Goal: Information Seeking & Learning: Learn about a topic

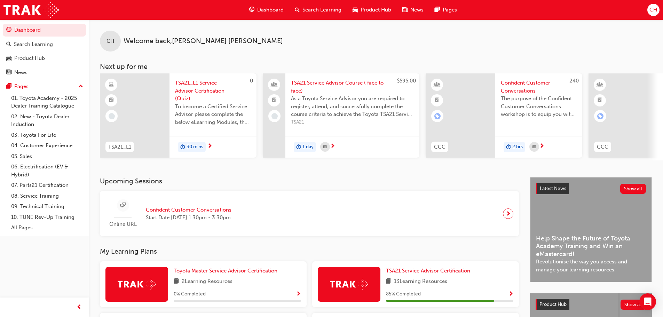
click at [368, 14] on span "Product Hub" at bounding box center [375, 10] width 31 height 8
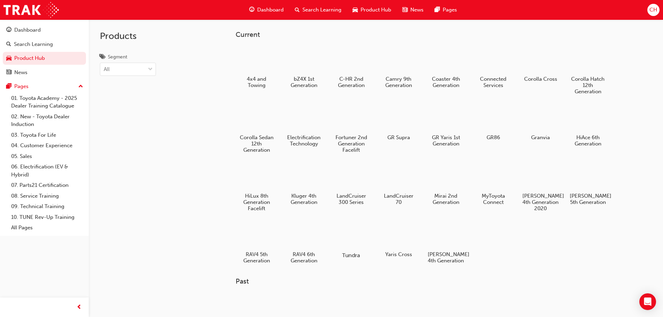
click at [361, 246] on div at bounding box center [351, 234] width 39 height 27
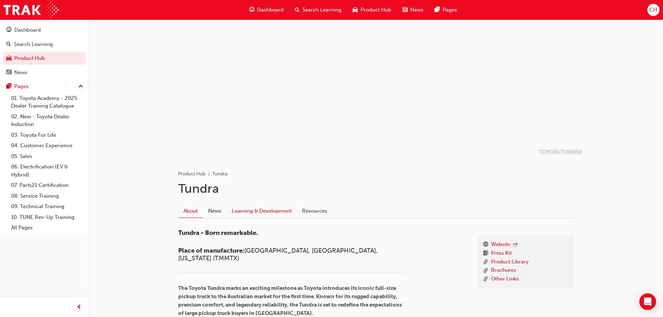
click at [236, 210] on link "Learning & Development" at bounding box center [261, 210] width 70 height 13
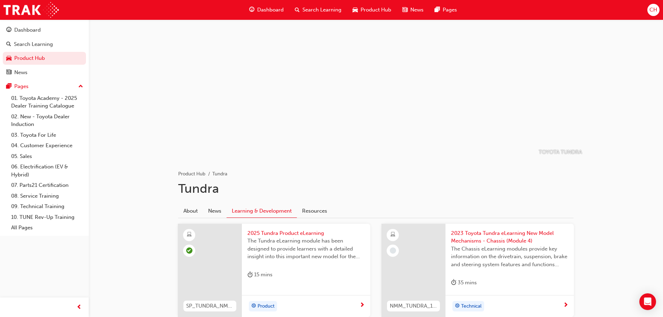
click at [379, 8] on span "Product Hub" at bounding box center [375, 10] width 31 height 8
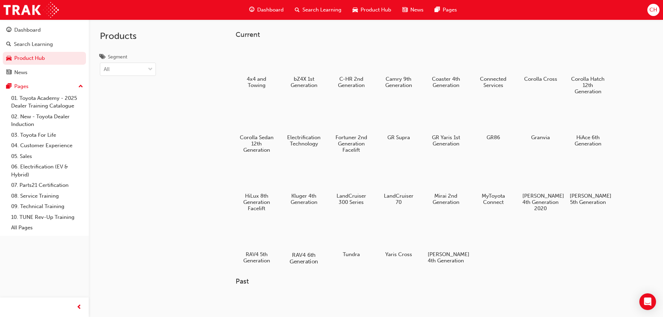
click at [310, 248] on div at bounding box center [303, 235] width 39 height 28
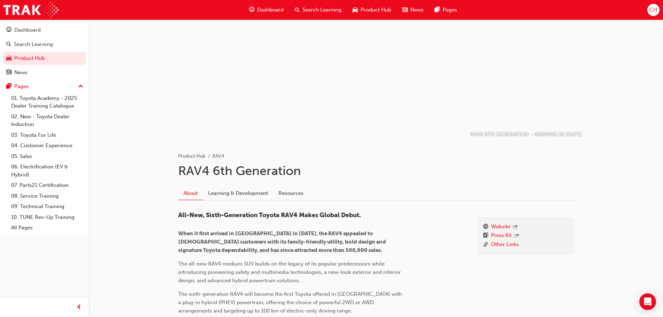
scroll to position [35, 0]
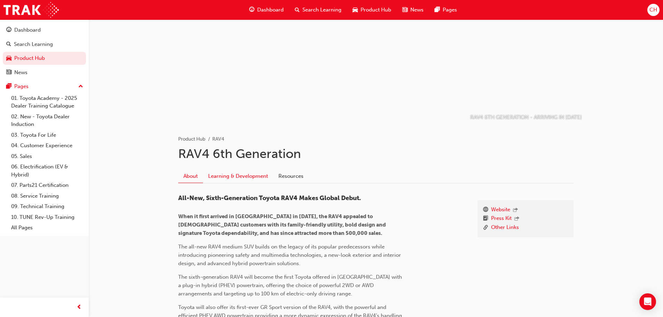
click at [246, 179] on link "Learning & Development" at bounding box center [238, 175] width 70 height 13
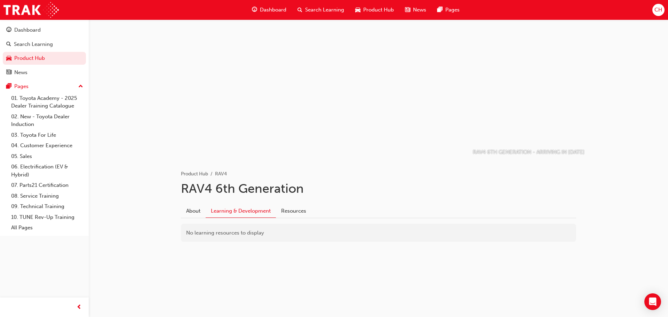
click at [381, 11] on span "Product Hub" at bounding box center [378, 10] width 31 height 8
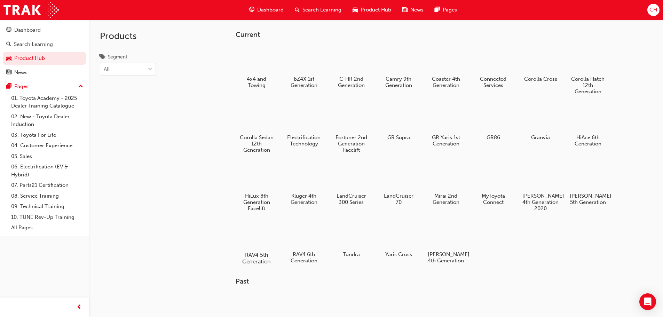
click at [261, 228] on div at bounding box center [256, 235] width 39 height 28
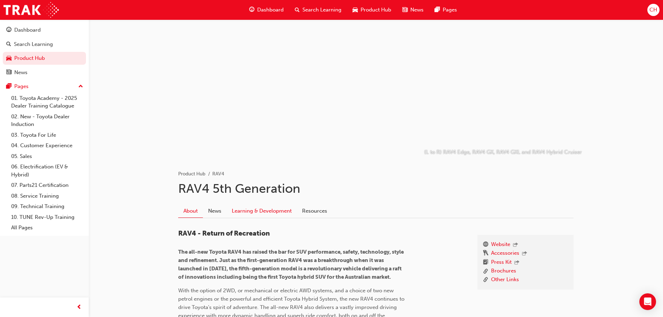
click at [275, 212] on link "Learning & Development" at bounding box center [261, 210] width 70 height 13
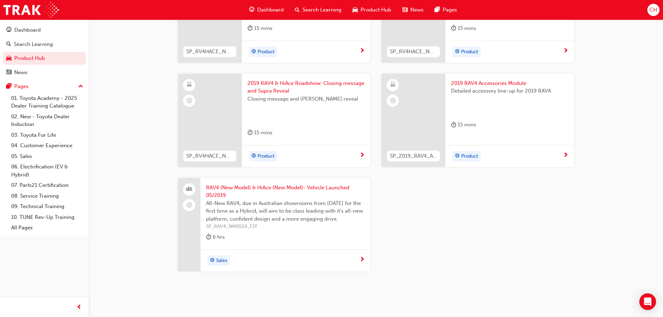
scroll to position [781, 0]
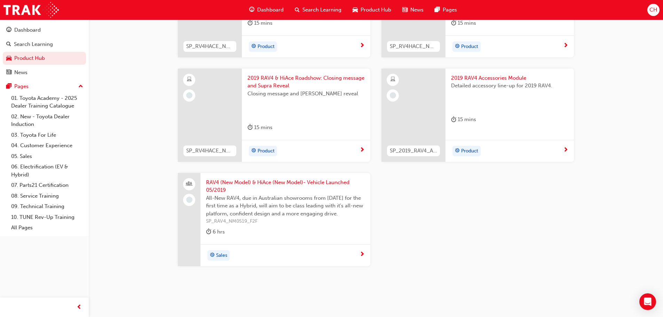
click at [548, 142] on div "Product" at bounding box center [509, 151] width 128 height 22
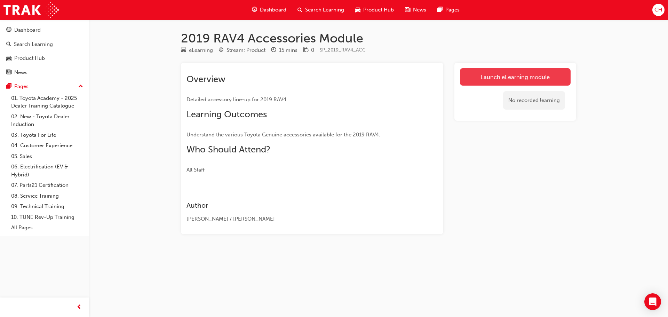
click at [517, 79] on link "Launch eLearning module" at bounding box center [515, 76] width 111 height 17
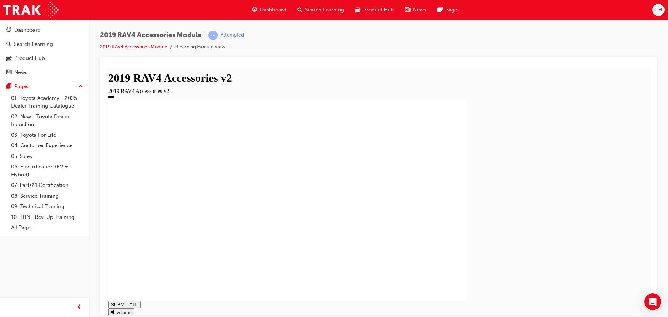
type input "1"
type input "0.999"
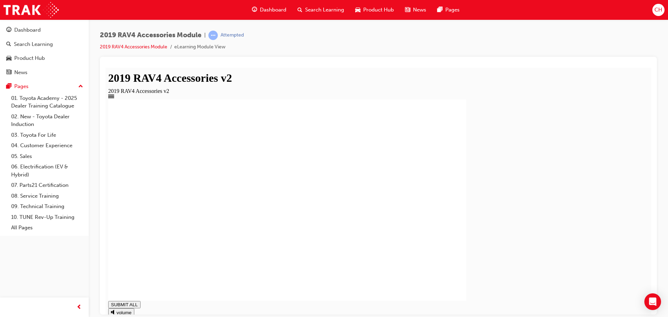
drag, startPoint x: 481, startPoint y: 170, endPoint x: 269, endPoint y: 143, distance: 213.3
click at [269, 143] on div "Genuine vs Afermarket Key Features Why Buy? Roo Racks Roo Racks Roo Racks Ro…" at bounding box center [287, 199] width 358 height 201
drag, startPoint x: 111, startPoint y: 268, endPoint x: 151, endPoint y: 310, distance: 57.8
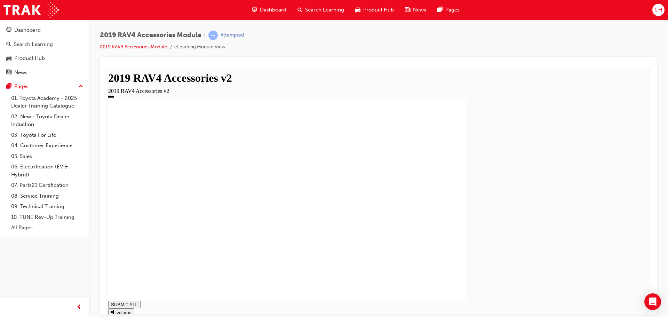
drag, startPoint x: 151, startPoint y: 310, endPoint x: 291, endPoint y: 267, distance: 146.5
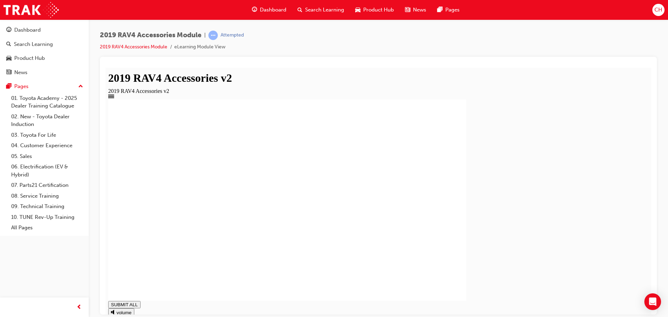
type input "1"
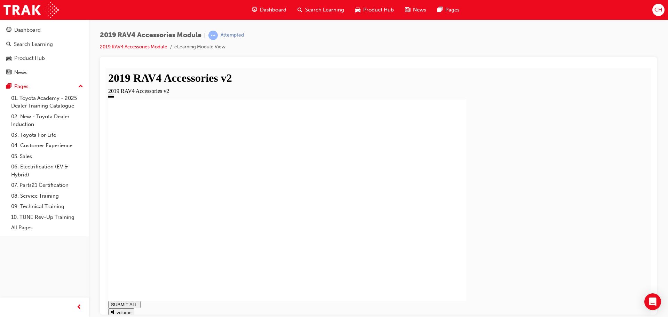
type input "1"
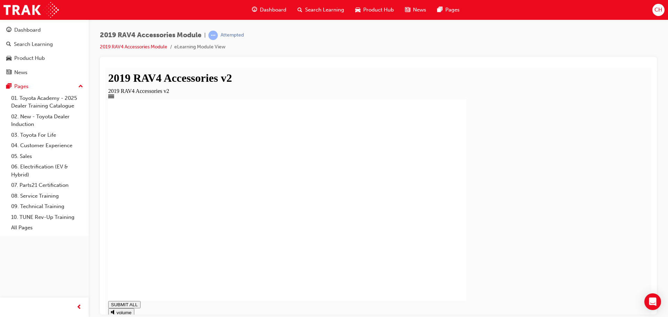
type input "1"
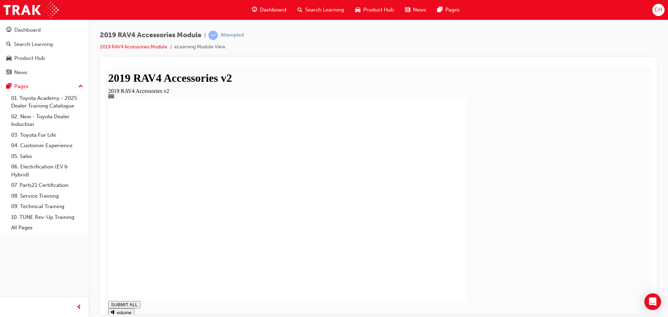
type input "1"
drag, startPoint x: 376, startPoint y: 145, endPoint x: 478, endPoint y: 145, distance: 101.6
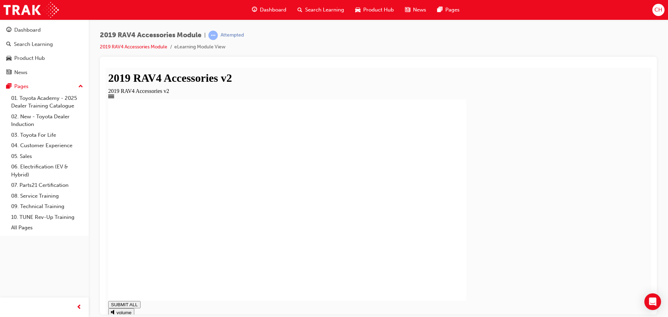
type input "1"
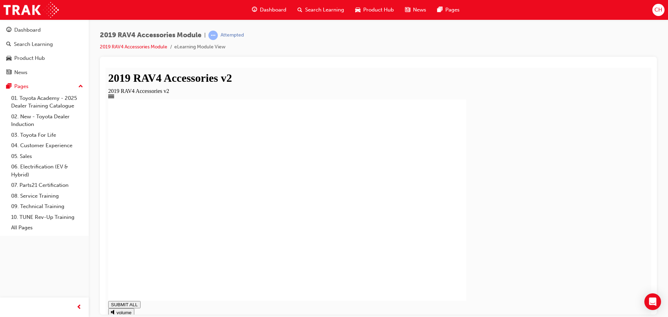
click at [378, 11] on span "Product Hub" at bounding box center [378, 10] width 31 height 8
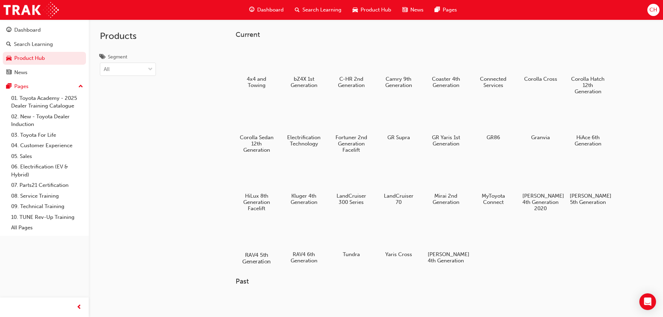
click at [250, 237] on div at bounding box center [256, 235] width 39 height 28
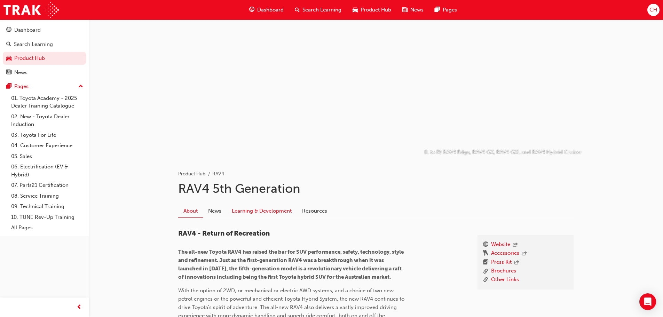
click at [259, 211] on link "Learning & Development" at bounding box center [261, 210] width 70 height 13
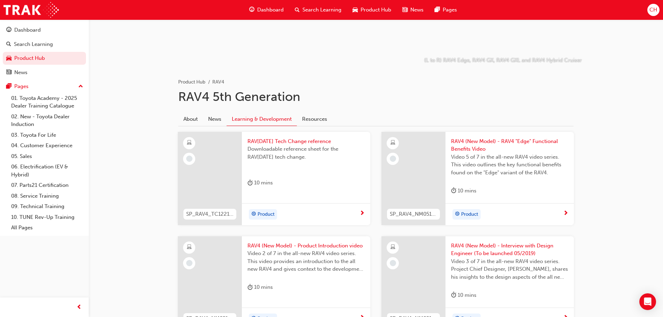
scroll to position [104, 0]
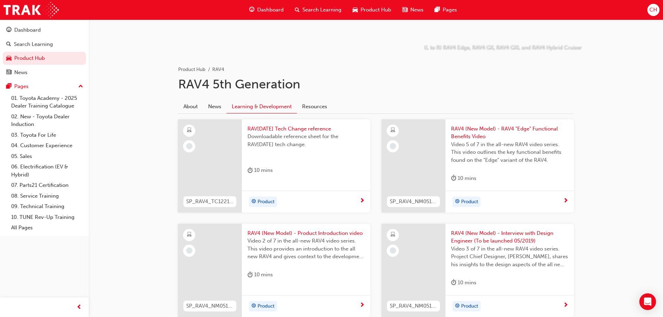
click at [358, 196] on div "Product" at bounding box center [306, 202] width 128 height 22
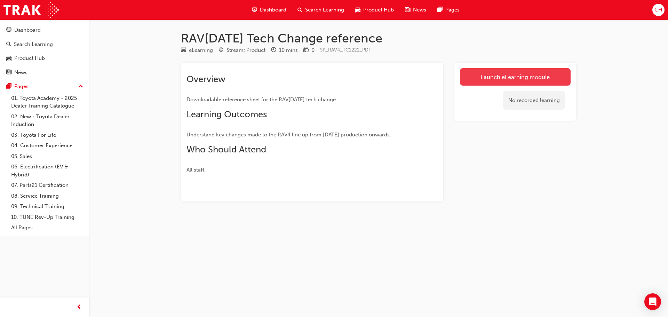
click at [524, 83] on link "Launch eLearning module" at bounding box center [515, 76] width 111 height 17
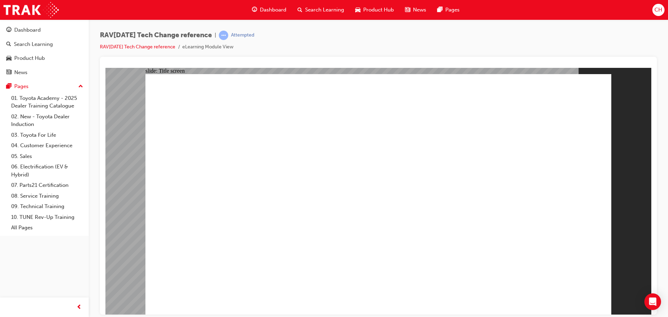
drag, startPoint x: 289, startPoint y: 271, endPoint x: 289, endPoint y: 265, distance: 5.9
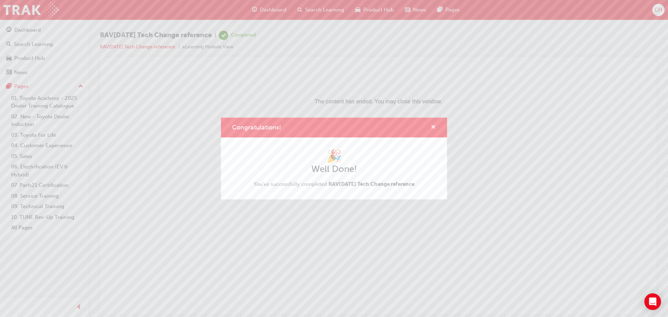
click at [432, 128] on span "cross-icon" at bounding box center [433, 128] width 5 height 6
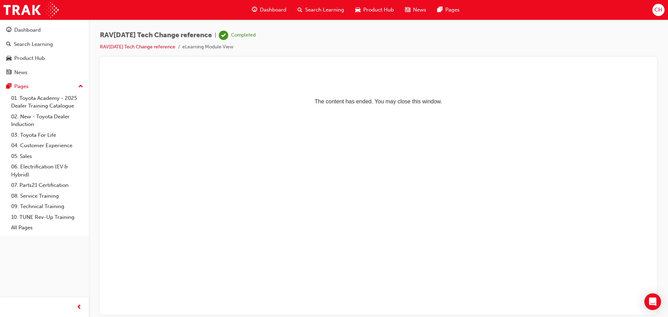
click at [375, 9] on span "Product Hub" at bounding box center [378, 10] width 31 height 8
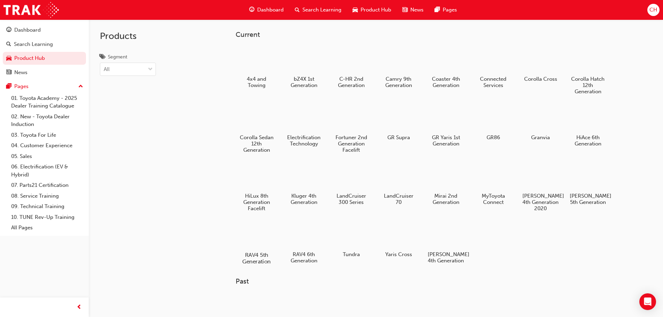
click at [269, 250] on div "RAV4 5th Generation" at bounding box center [256, 242] width 44 height 49
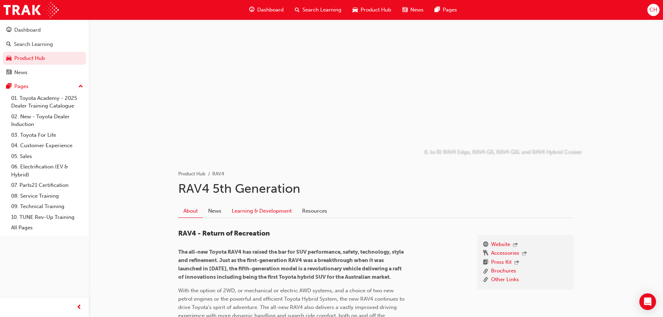
click at [252, 207] on link "Learning & Development" at bounding box center [261, 210] width 70 height 13
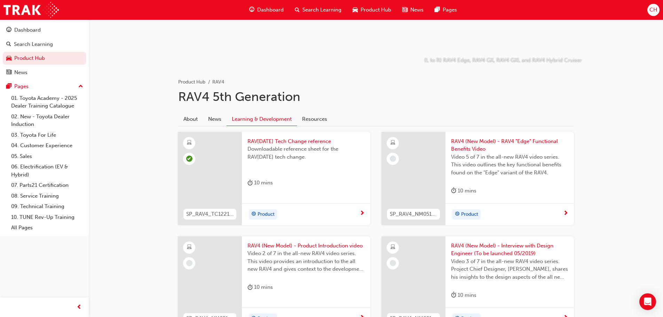
scroll to position [104, 0]
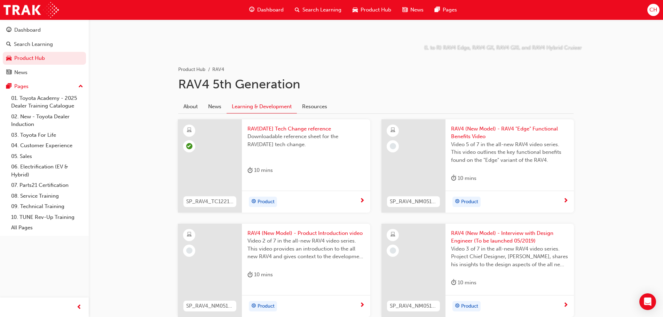
click at [561, 198] on div "Product" at bounding box center [507, 202] width 112 height 10
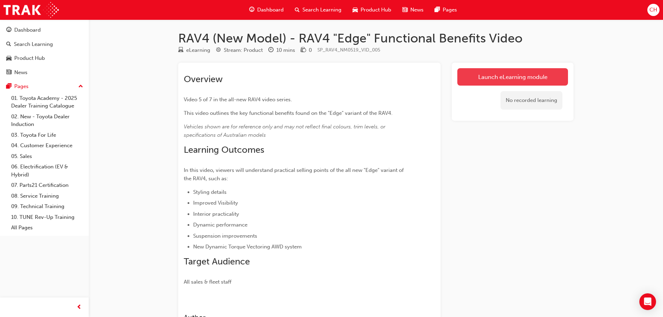
click at [473, 74] on link "Launch eLearning module" at bounding box center [512, 76] width 111 height 17
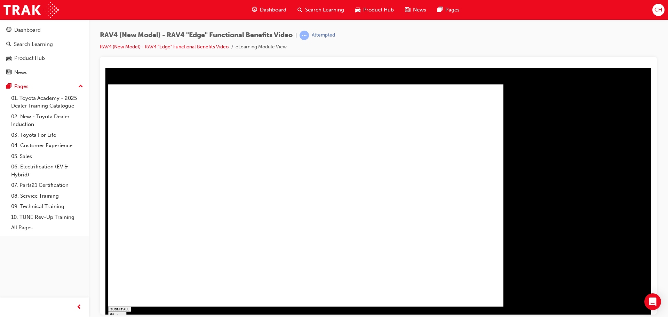
type input "0.593"
click at [196, 302] on div "SUBMIT ALL volume play replay PREV NEXT SUBMIT FINISH" at bounding box center [308, 214] width 400 height 261
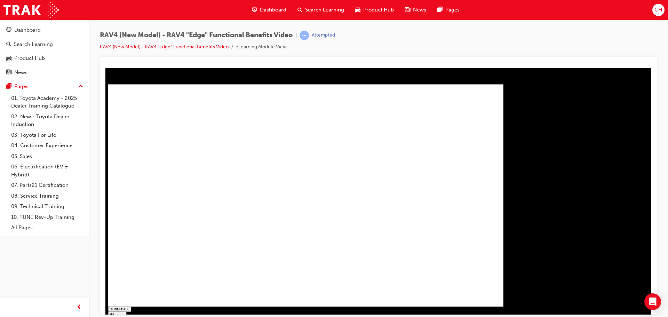
type input "1"
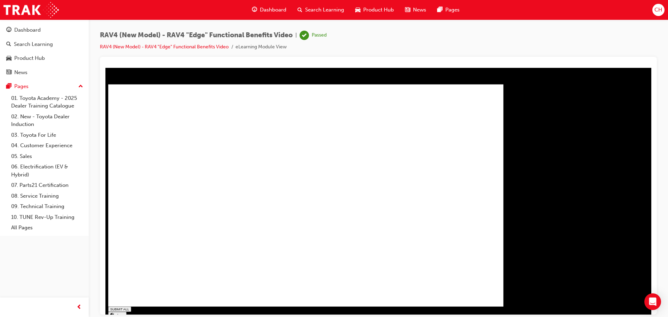
click at [366, 7] on span "Product Hub" at bounding box center [378, 10] width 31 height 8
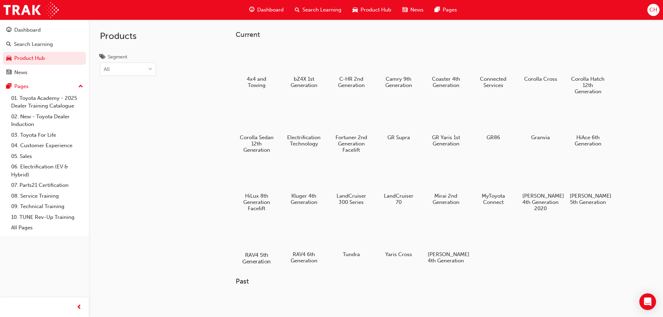
click at [266, 245] on div at bounding box center [256, 235] width 39 height 28
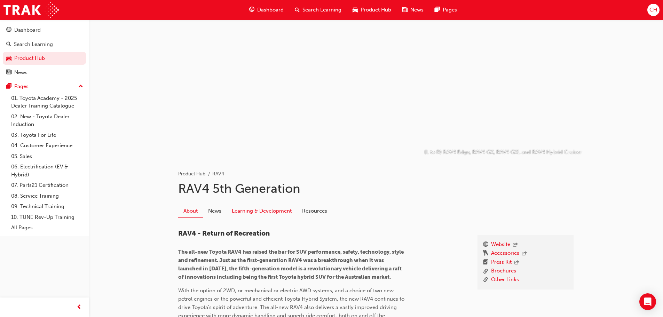
click at [258, 215] on link "Learning & Development" at bounding box center [261, 210] width 70 height 13
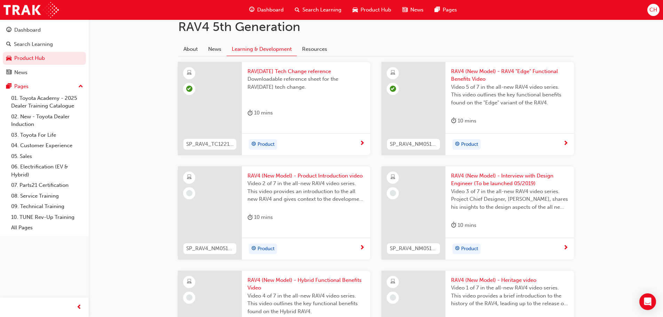
scroll to position [174, 0]
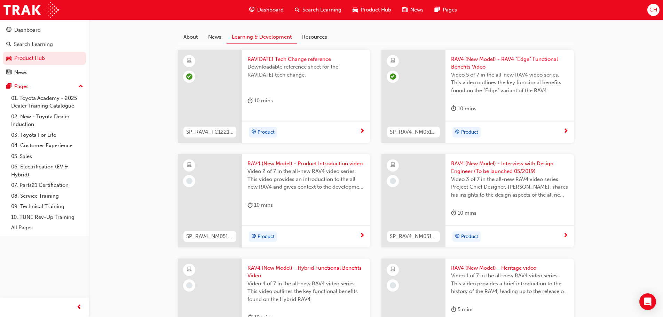
click at [349, 232] on div "Product" at bounding box center [303, 236] width 112 height 10
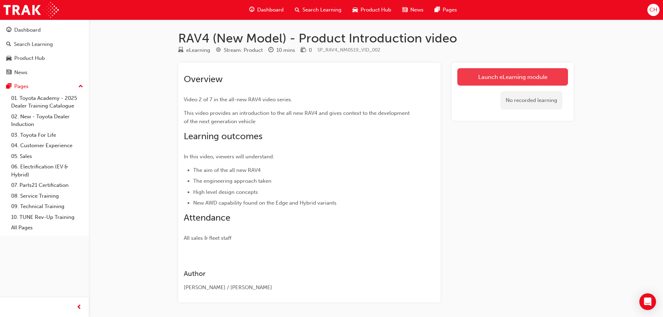
click at [535, 81] on link "Launch eLearning module" at bounding box center [512, 76] width 111 height 17
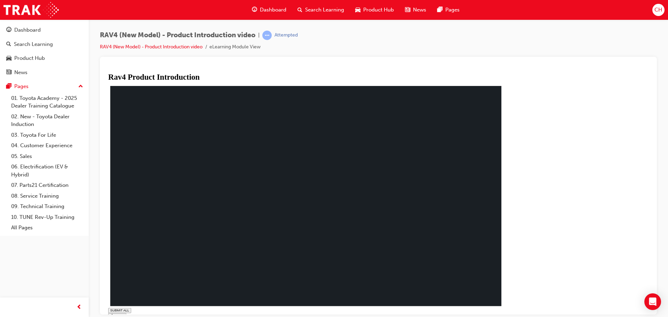
type input "0.018"
drag, startPoint x: 335, startPoint y: 306, endPoint x: 449, endPoint y: 302, distance: 114.5
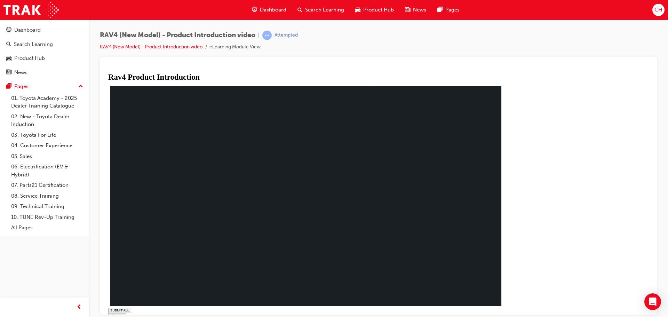
type input "0.268"
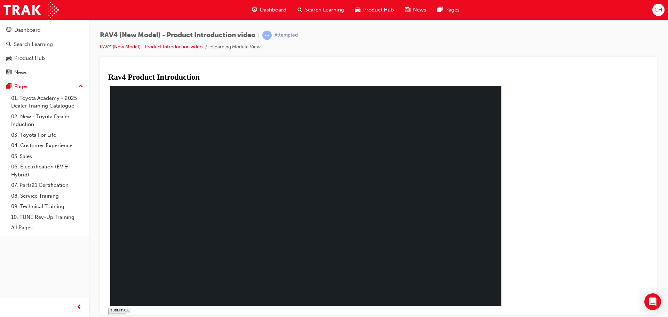
click at [249, 229] on rect at bounding box center [305, 196] width 391 height 220
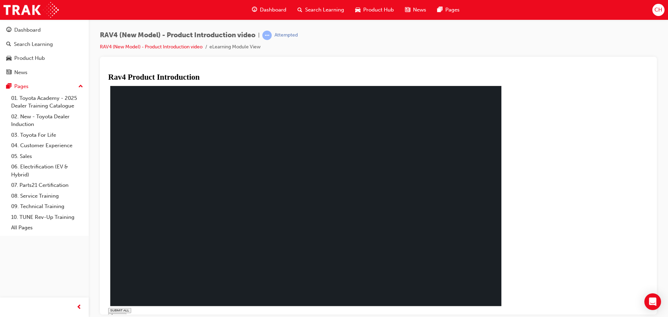
click at [376, 12] on span "Product Hub" at bounding box center [378, 10] width 31 height 8
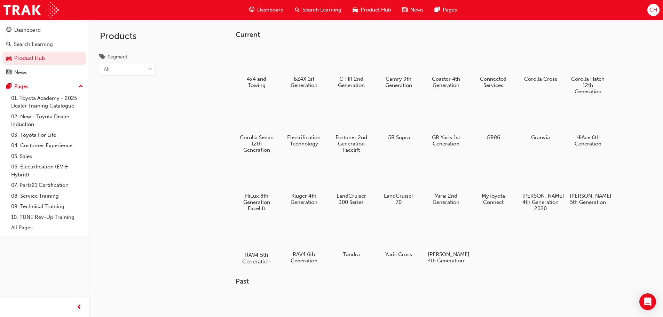
click at [265, 233] on div at bounding box center [256, 235] width 39 height 28
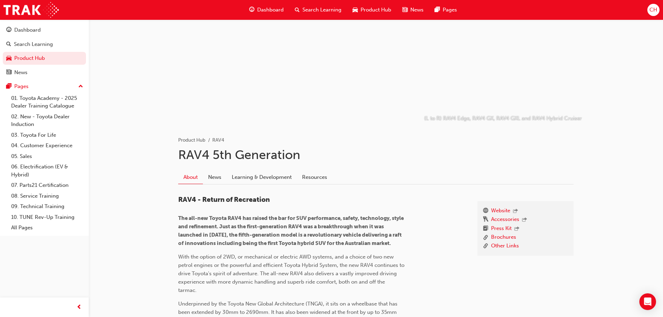
scroll to position [70, 0]
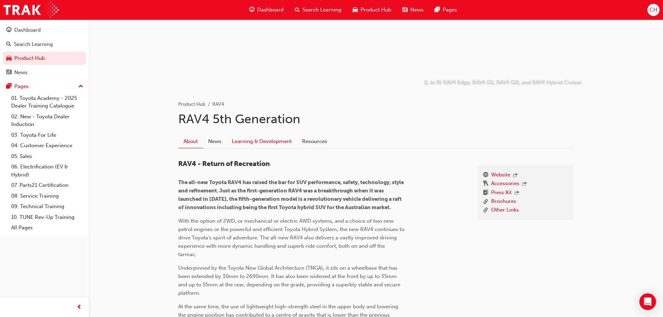
click at [251, 146] on link "Learning & Development" at bounding box center [261, 141] width 70 height 13
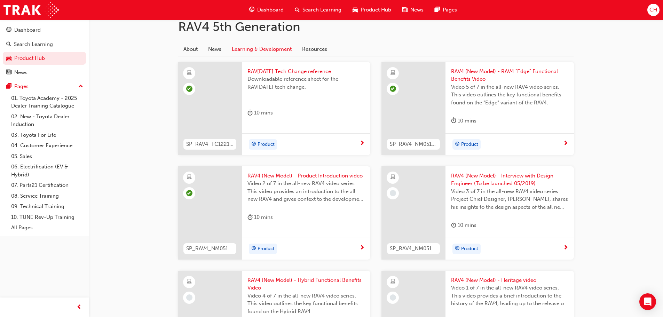
scroll to position [174, 0]
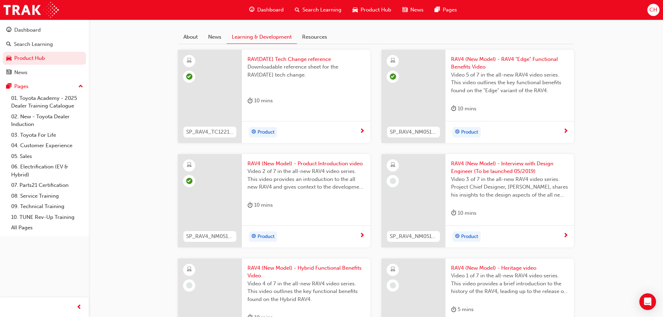
click at [568, 235] on div "Product" at bounding box center [509, 236] width 128 height 22
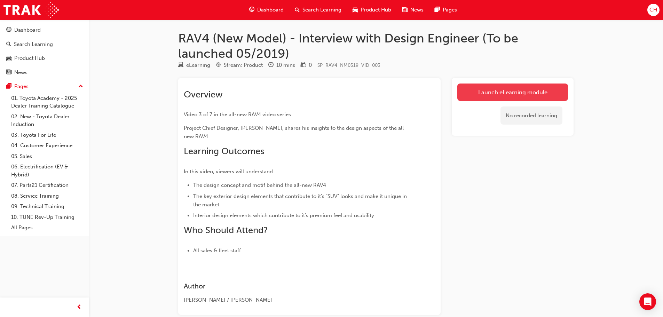
click at [465, 97] on link "Launch eLearning module" at bounding box center [512, 91] width 111 height 17
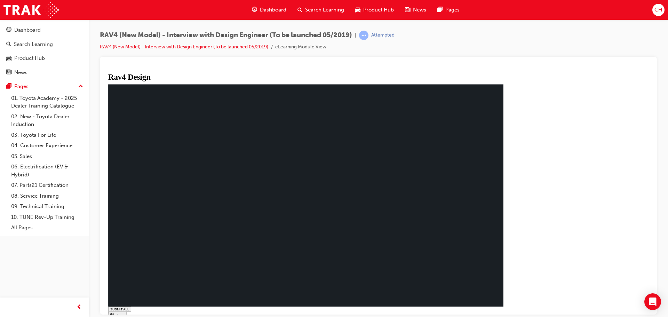
type input "0.007"
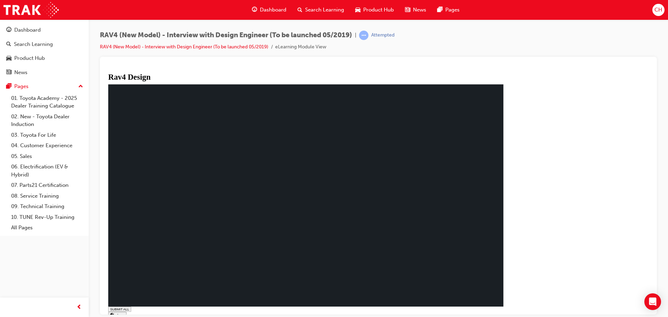
drag, startPoint x: 526, startPoint y: 266, endPoint x: 399, endPoint y: 229, distance: 132.0
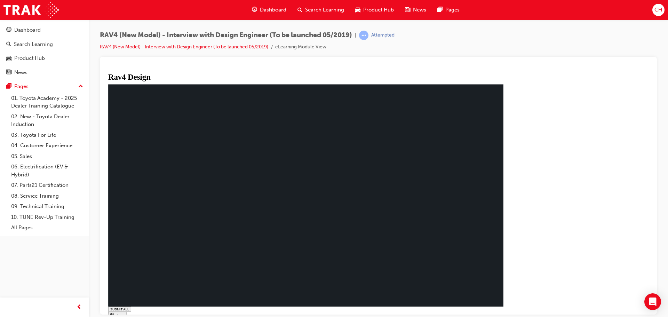
click at [364, 10] on span "Product Hub" at bounding box center [378, 10] width 31 height 8
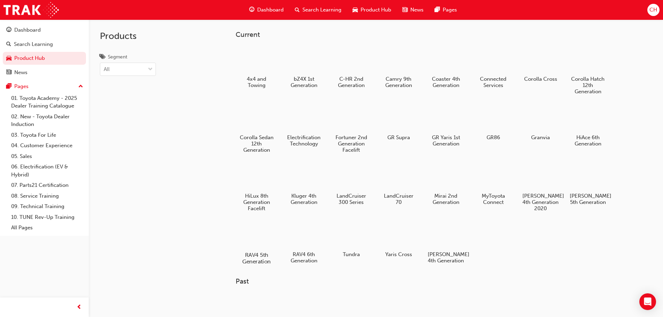
click at [261, 236] on div at bounding box center [256, 235] width 39 height 28
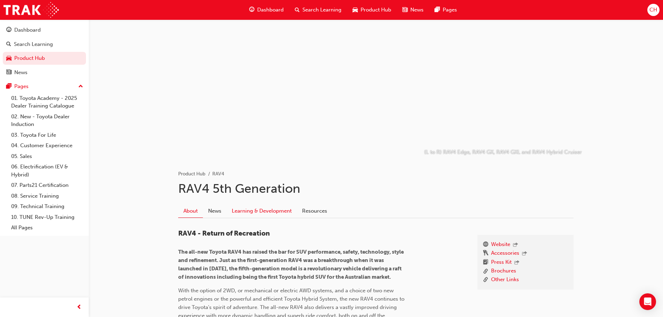
click at [276, 214] on link "Learning & Development" at bounding box center [261, 210] width 70 height 13
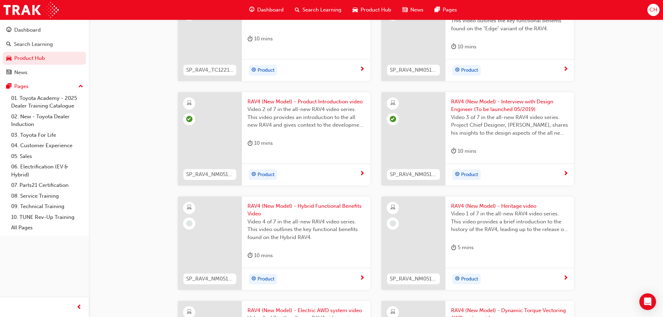
scroll to position [244, 0]
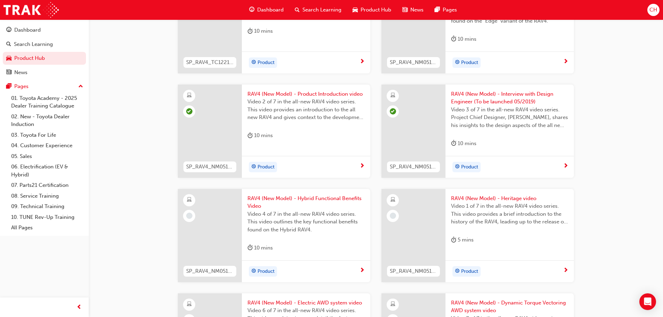
click at [359, 277] on div "Product" at bounding box center [306, 271] width 128 height 22
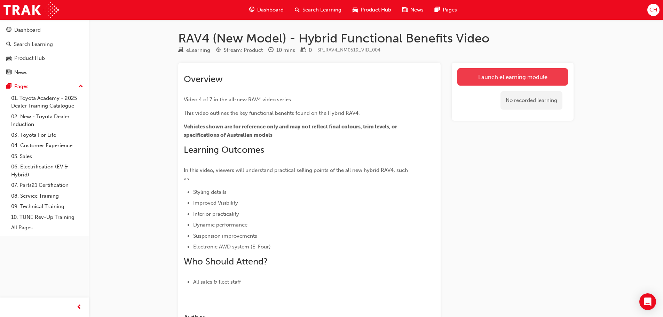
click at [489, 80] on link "Launch eLearning module" at bounding box center [512, 76] width 111 height 17
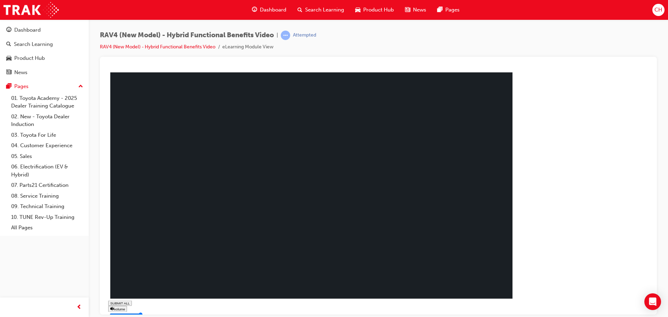
type input "0.877"
click at [369, 13] on span "Product Hub" at bounding box center [378, 10] width 31 height 8
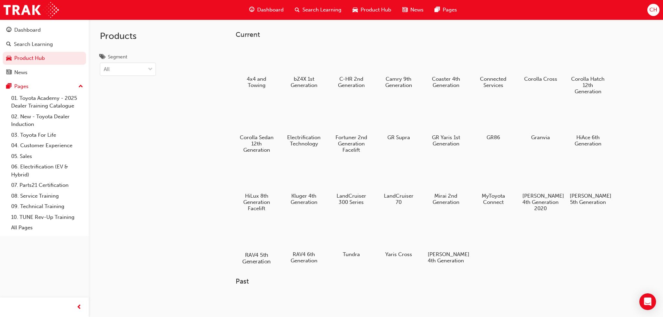
click at [263, 232] on div at bounding box center [256, 235] width 39 height 28
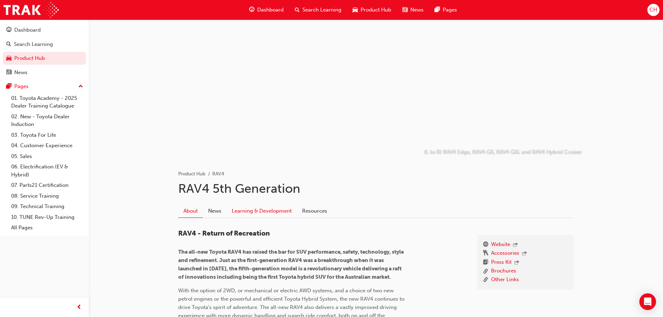
click at [247, 210] on link "Learning & Development" at bounding box center [261, 210] width 70 height 13
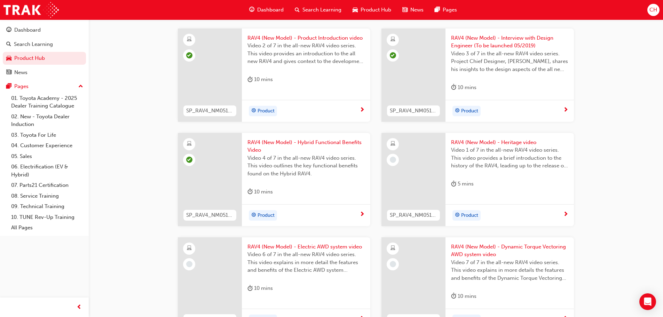
scroll to position [313, 0]
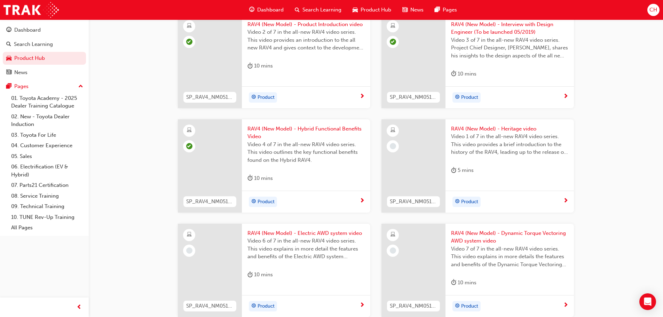
click at [546, 169] on div "5 mins" at bounding box center [509, 171] width 117 height 11
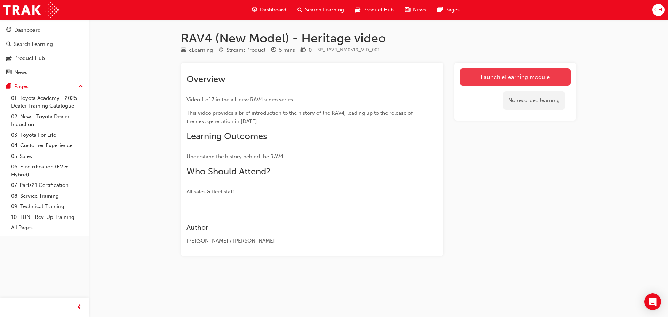
click at [495, 77] on link "Launch eLearning module" at bounding box center [515, 76] width 111 height 17
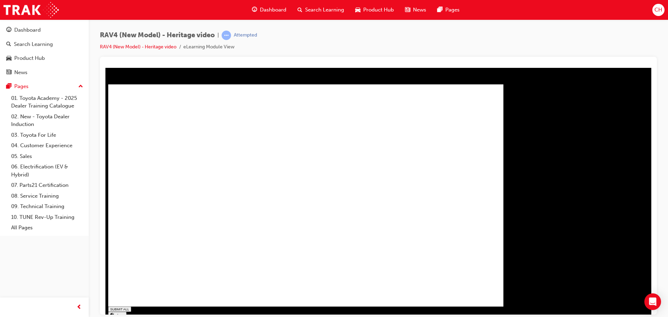
type input "0.472"
type input "1"
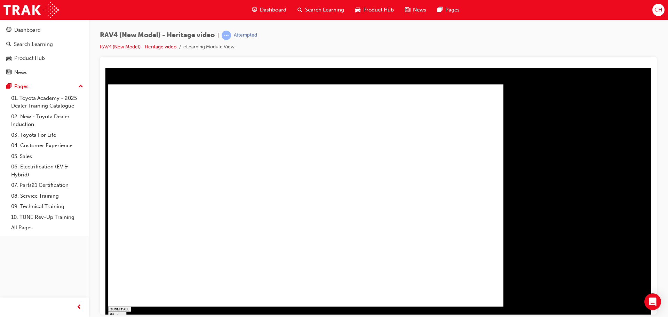
click at [367, 4] on div "Product Hub" at bounding box center [375, 10] width 50 height 14
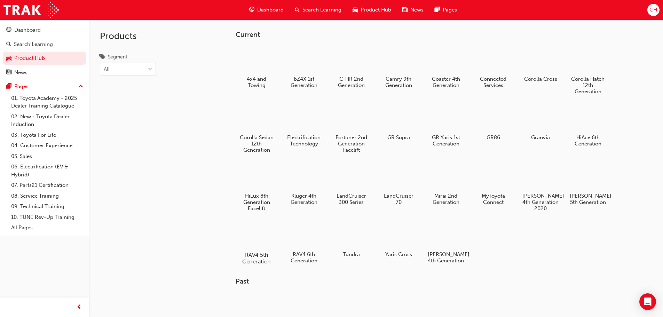
click at [263, 238] on div at bounding box center [256, 235] width 39 height 28
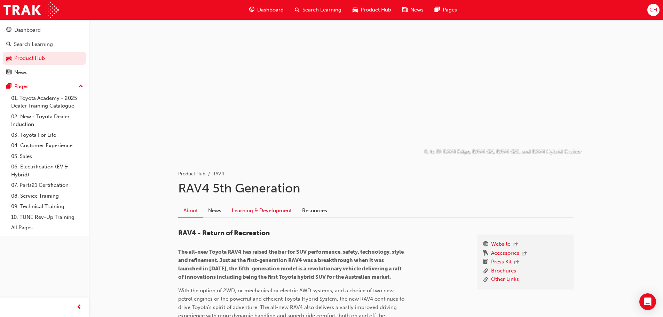
click at [269, 213] on link "Learning & Development" at bounding box center [261, 210] width 70 height 13
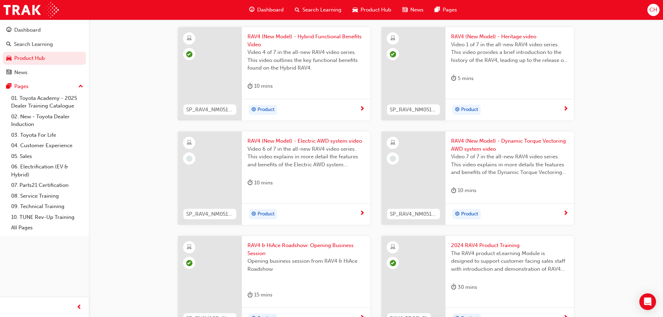
scroll to position [417, 0]
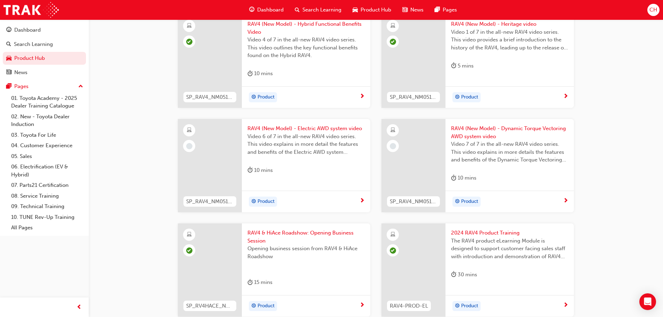
click at [358, 198] on div "Product" at bounding box center [303, 202] width 112 height 10
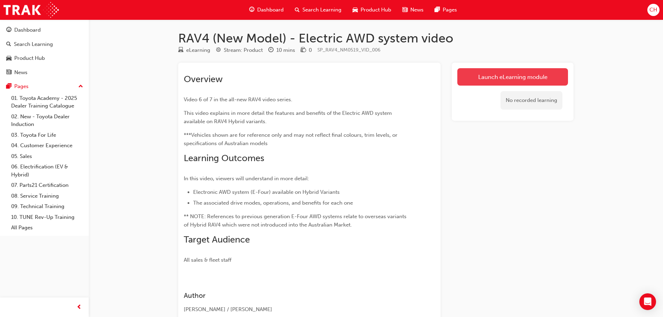
click at [533, 79] on link "Launch eLearning module" at bounding box center [512, 76] width 111 height 17
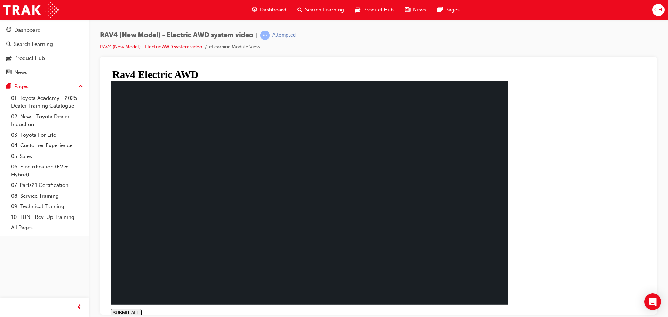
click at [510, 312] on div "Rav4 Electric AWD The All New RAV 4 :Electric AWD SUBMIT ALL volume PREV NEXT S…" at bounding box center [309, 196] width 402 height 252
type input "1"
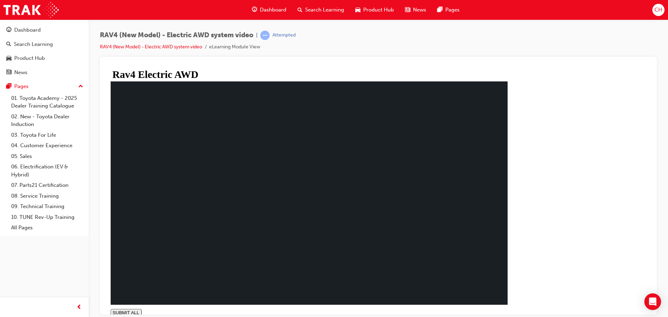
drag, startPoint x: 262, startPoint y: 113, endPoint x: 442, endPoint y: 108, distance: 180.7
drag, startPoint x: 485, startPoint y: 117, endPoint x: 198, endPoint y: 125, distance: 287.1
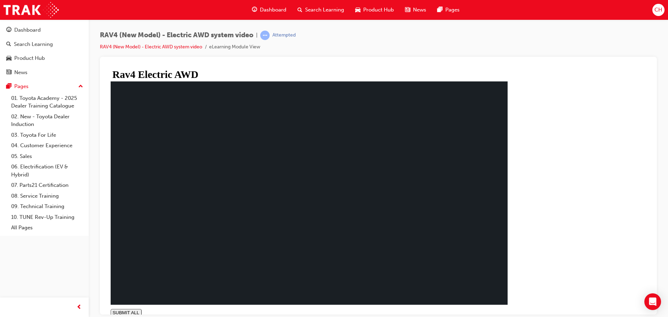
drag, startPoint x: 281, startPoint y: 213, endPoint x: 278, endPoint y: 207, distance: 7.2
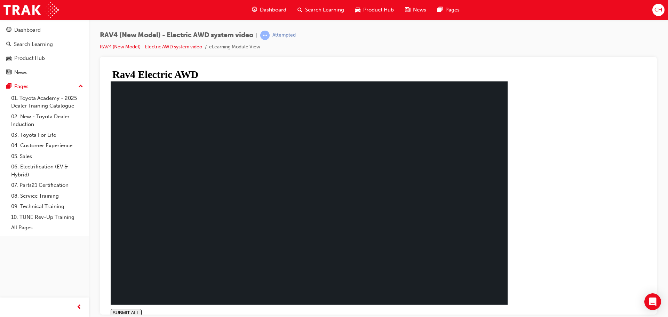
drag, startPoint x: 258, startPoint y: 238, endPoint x: 252, endPoint y: 245, distance: 8.4
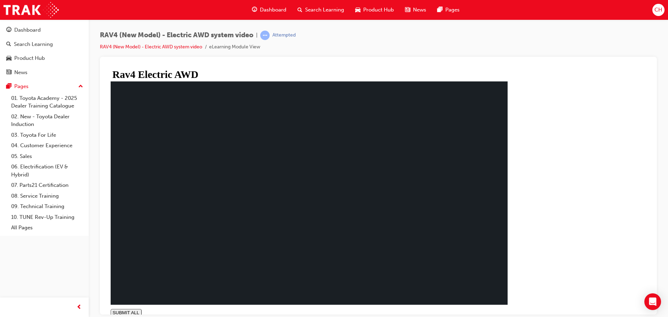
click at [371, 12] on span "Product Hub" at bounding box center [378, 10] width 31 height 8
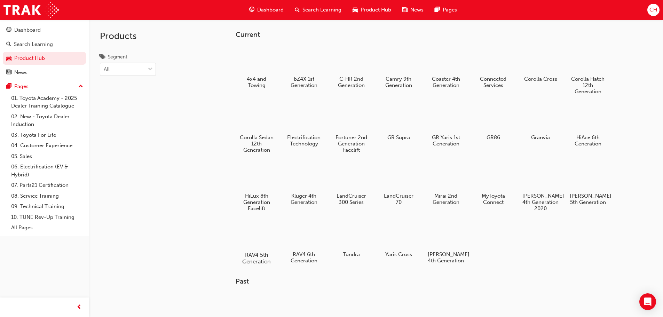
click at [257, 247] on div at bounding box center [256, 235] width 39 height 28
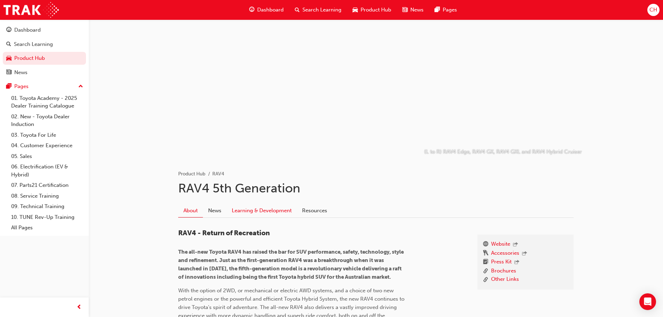
click at [269, 213] on link "Learning & Development" at bounding box center [261, 210] width 70 height 13
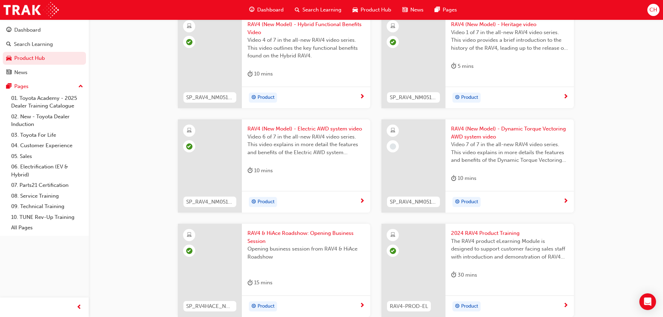
scroll to position [434, 0]
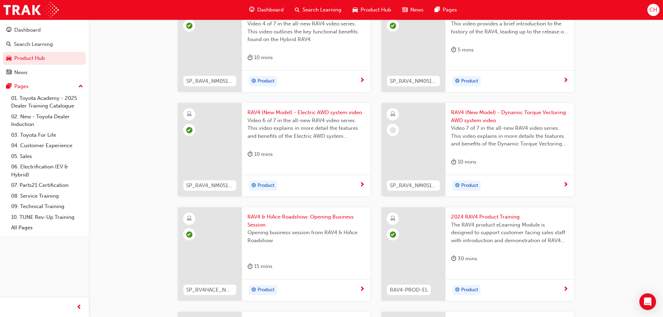
click at [560, 183] on div "Product" at bounding box center [507, 186] width 112 height 10
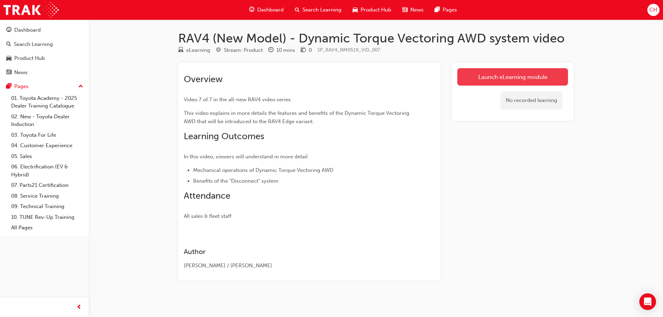
click at [515, 73] on link "Launch eLearning module" at bounding box center [512, 76] width 111 height 17
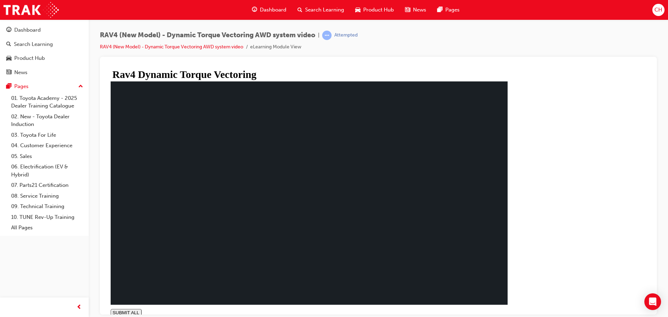
type input "0.987"
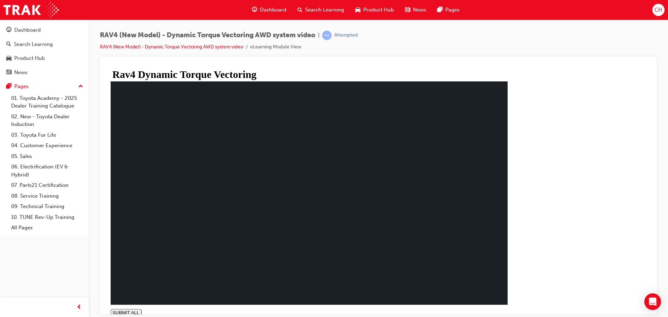
click at [383, 6] on span "Product Hub" at bounding box center [378, 10] width 31 height 8
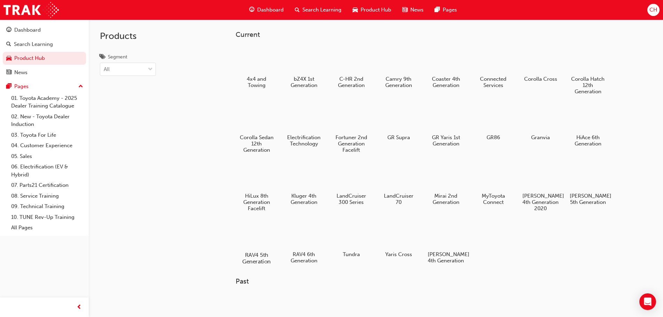
click at [261, 239] on div at bounding box center [256, 235] width 39 height 28
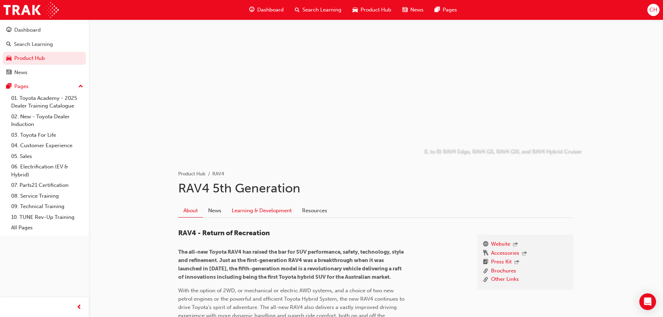
click at [277, 213] on link "Learning & Development" at bounding box center [261, 210] width 70 height 13
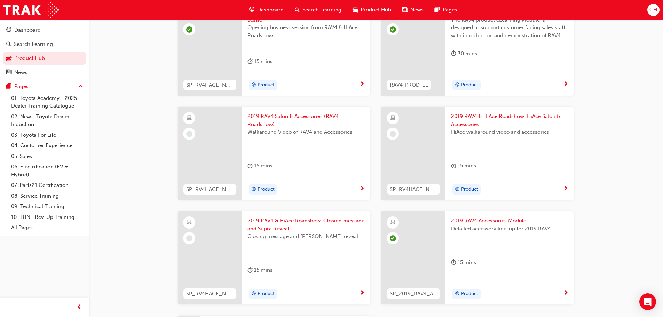
scroll to position [626, 0]
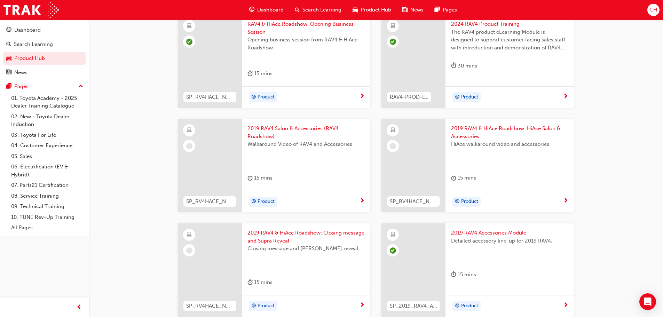
click at [356, 199] on div "Product" at bounding box center [303, 202] width 112 height 10
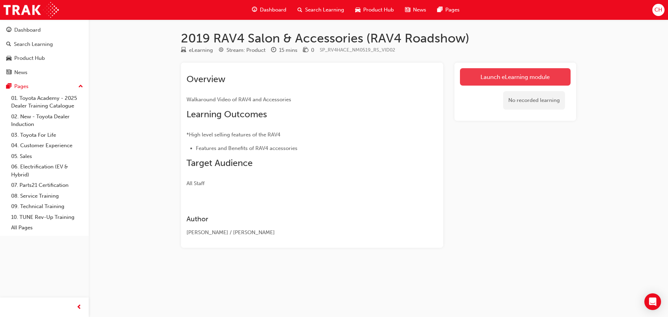
click at [490, 80] on link "Launch eLearning module" at bounding box center [515, 76] width 111 height 17
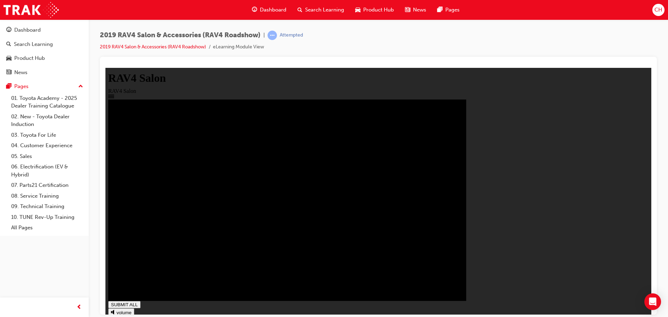
click at [130, 302] on div "SUBMIT ALL volume pause replay PREV NEXT SUBMIT FINISH" at bounding box center [378, 227] width 540 height 257
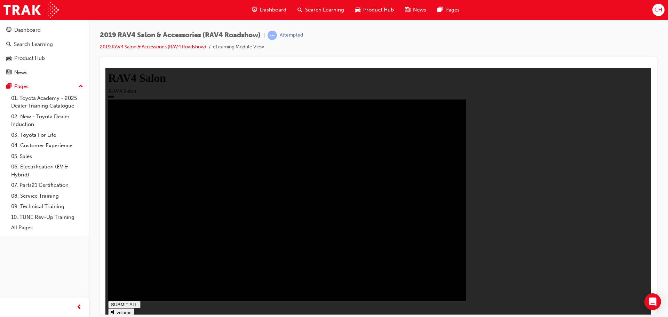
type input "1"
click at [375, 12] on span "Product Hub" at bounding box center [378, 10] width 31 height 8
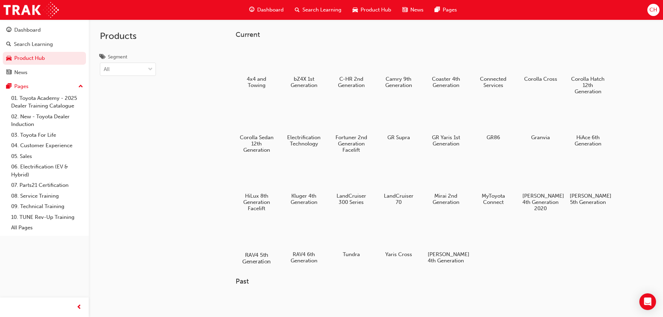
click at [253, 240] on div at bounding box center [256, 235] width 39 height 28
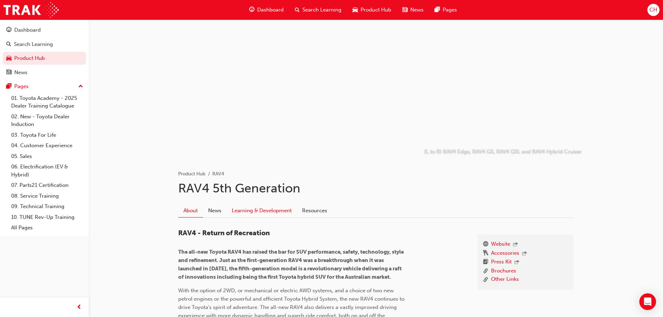
click at [259, 215] on link "Learning & Development" at bounding box center [261, 210] width 70 height 13
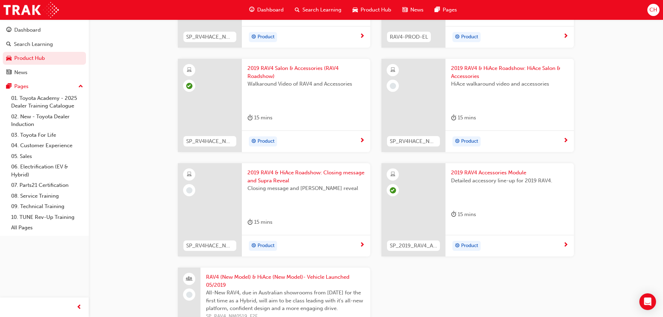
scroll to position [696, 0]
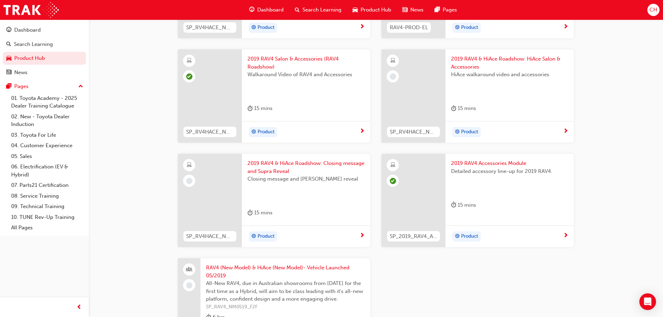
click at [570, 135] on div "Product" at bounding box center [509, 132] width 128 height 22
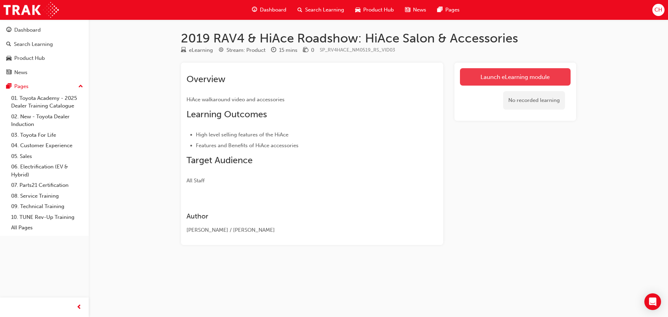
click at [533, 77] on link "Launch eLearning module" at bounding box center [515, 76] width 111 height 17
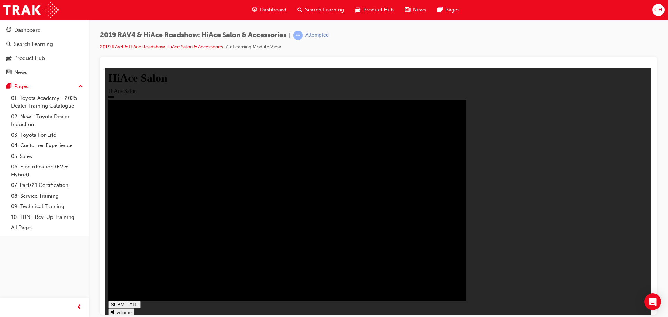
type input "0.405"
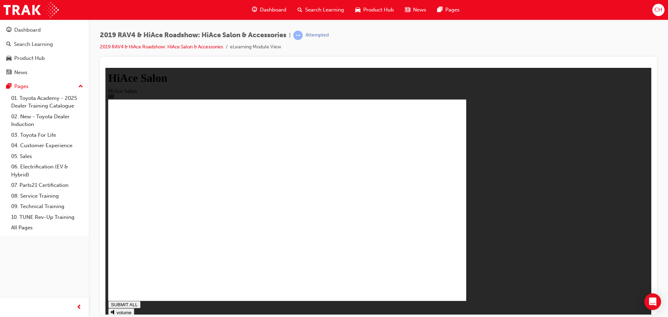
drag, startPoint x: 231, startPoint y: 139, endPoint x: 412, endPoint y: 138, distance: 181.3
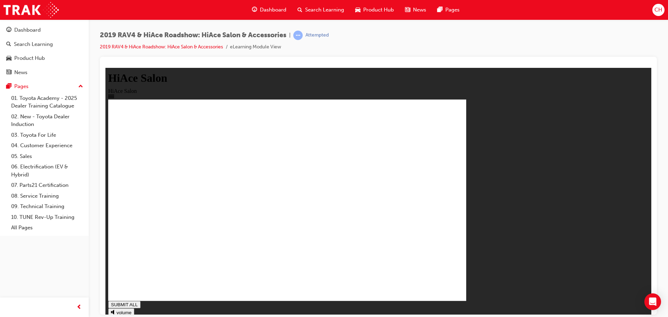
drag, startPoint x: 244, startPoint y: 137, endPoint x: 342, endPoint y: 147, distance: 98.3
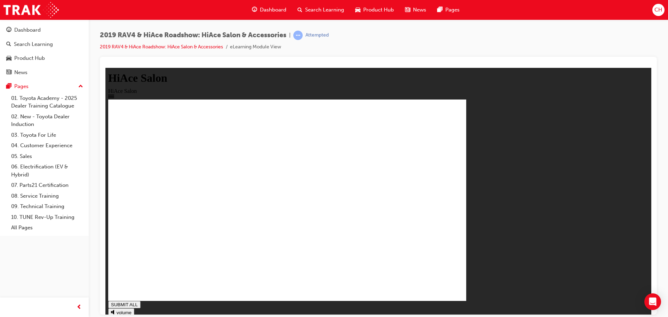
drag, startPoint x: 305, startPoint y: 182, endPoint x: 298, endPoint y: 204, distance: 23.1
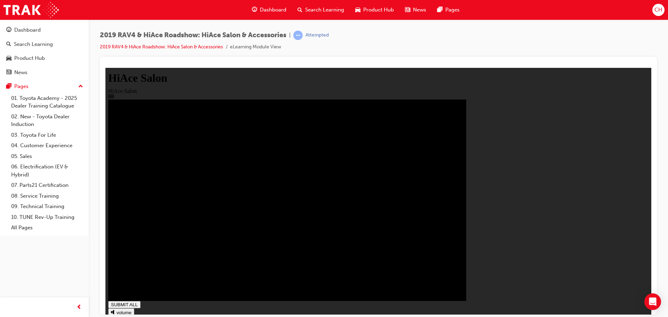
type input "1"
click at [366, 9] on span "Product Hub" at bounding box center [378, 10] width 31 height 8
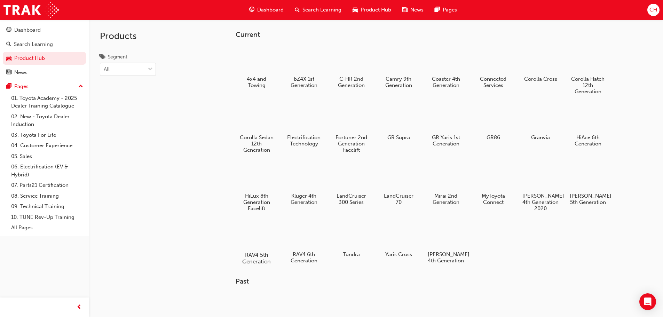
click at [271, 235] on div at bounding box center [256, 235] width 39 height 28
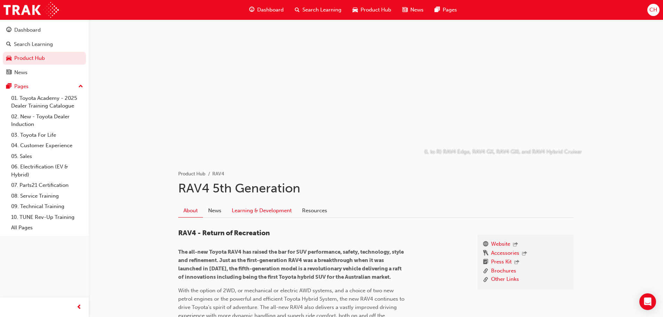
click at [264, 208] on link "Learning & Development" at bounding box center [261, 210] width 70 height 13
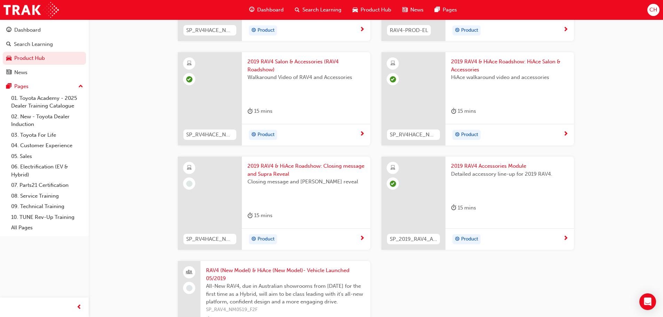
scroll to position [696, 0]
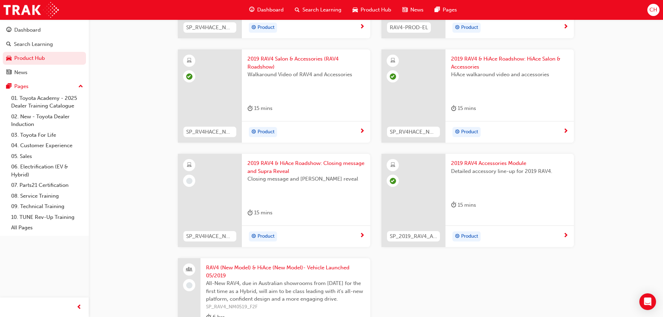
click at [358, 243] on div "Product" at bounding box center [306, 236] width 128 height 22
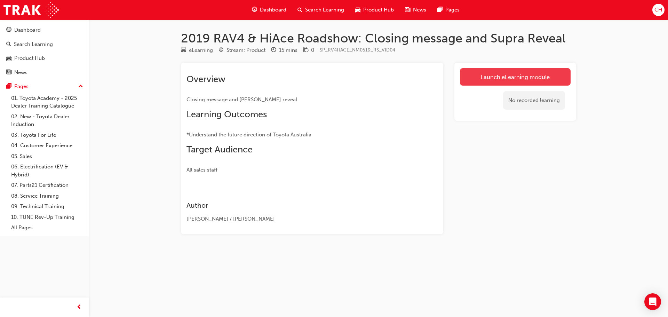
click at [517, 78] on link "Launch eLearning module" at bounding box center [515, 76] width 111 height 17
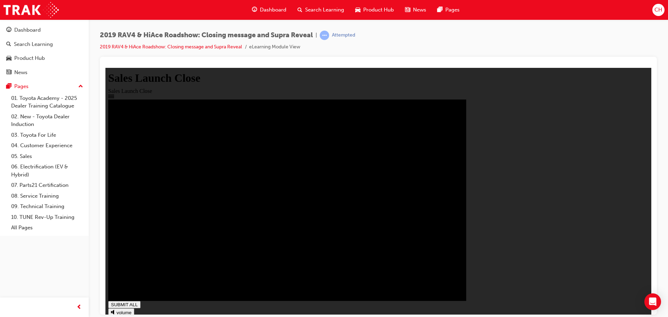
type input "1"
